Goal: Task Accomplishment & Management: Manage account settings

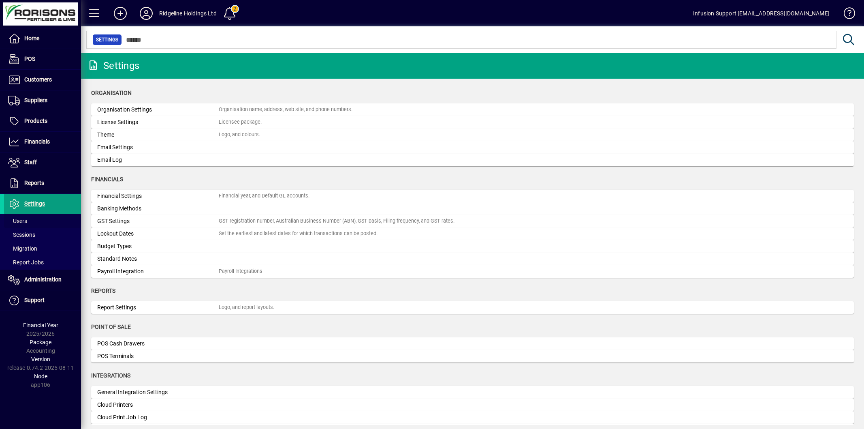
click at [26, 215] on span at bounding box center [42, 220] width 77 height 19
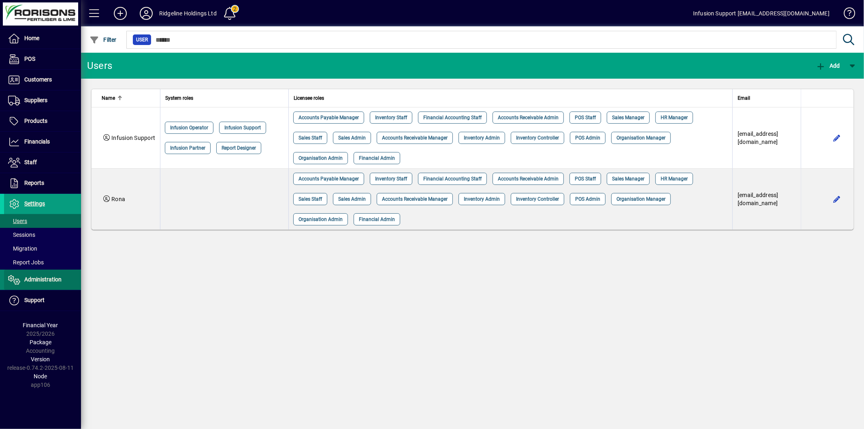
click at [51, 277] on span "Administration" at bounding box center [42, 279] width 37 height 6
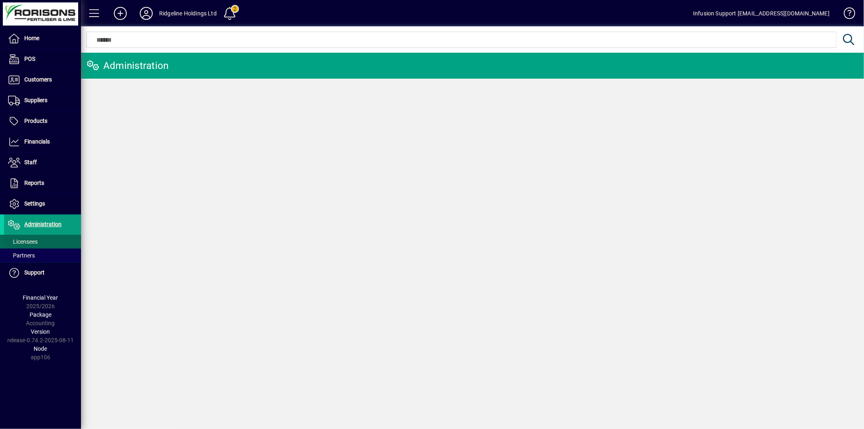
click at [36, 242] on span "Licensees" at bounding box center [23, 241] width 30 height 6
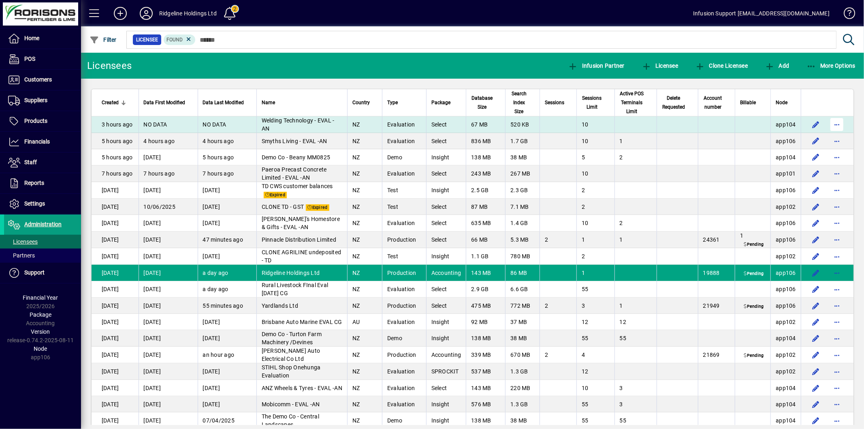
click at [827, 126] on span "button" at bounding box center [836, 124] width 19 height 19
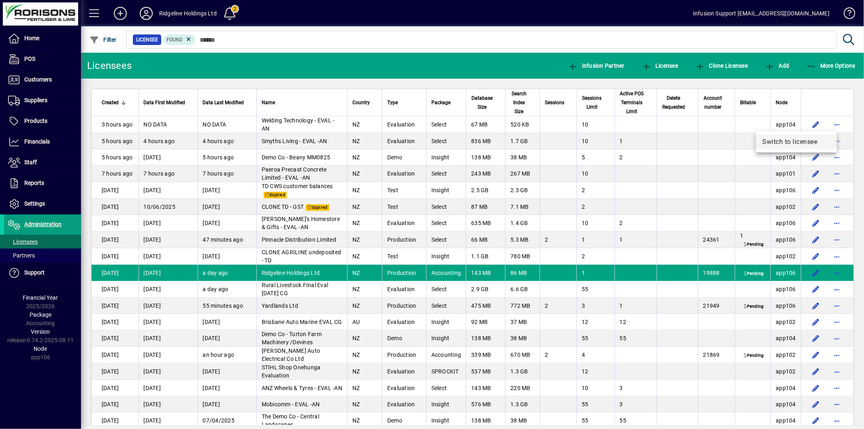
click at [790, 138] on span "Switch to licensee" at bounding box center [797, 142] width 68 height 10
